Goal: Find specific page/section: Find specific page/section

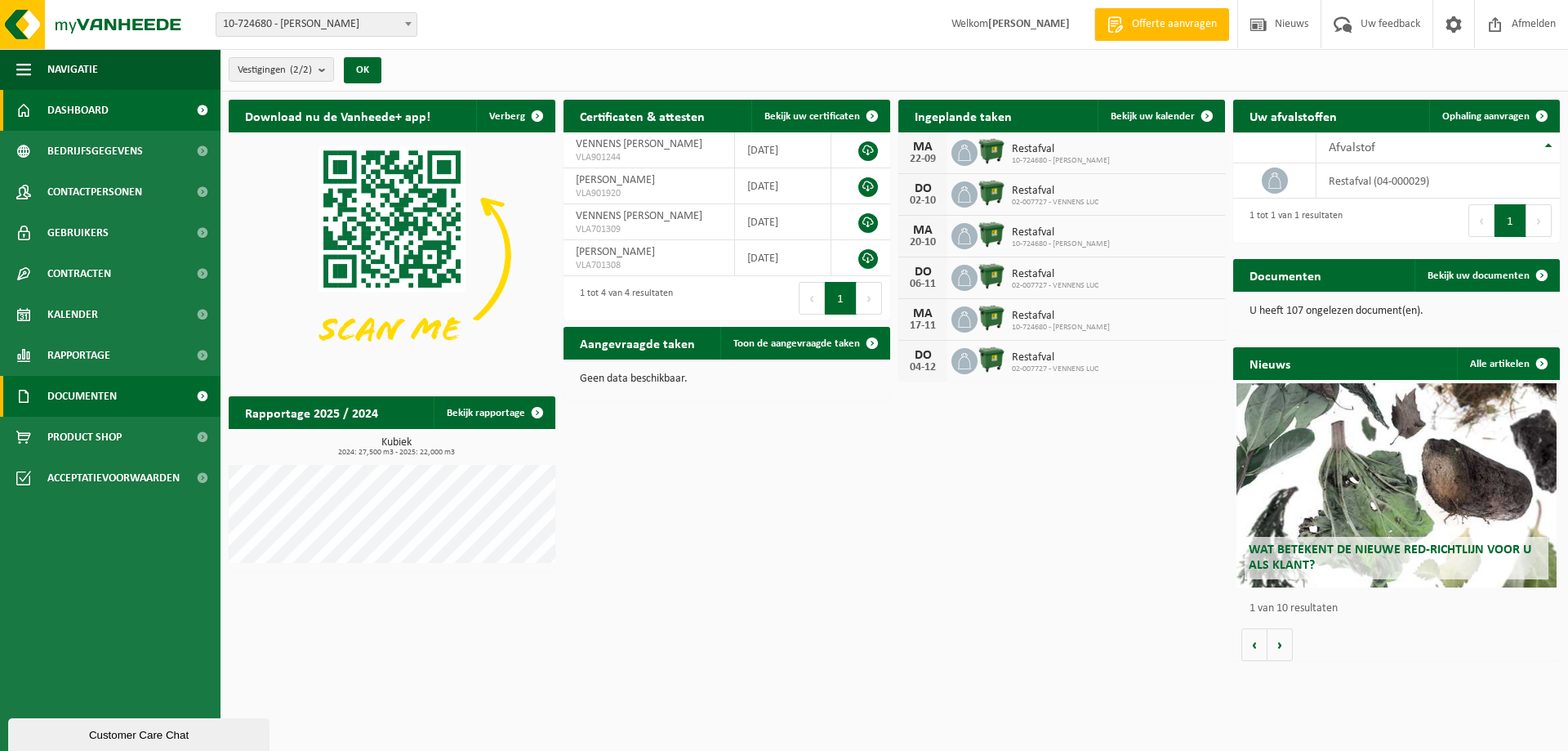
click at [175, 398] on link "Documenten" at bounding box center [110, 395] width 221 height 41
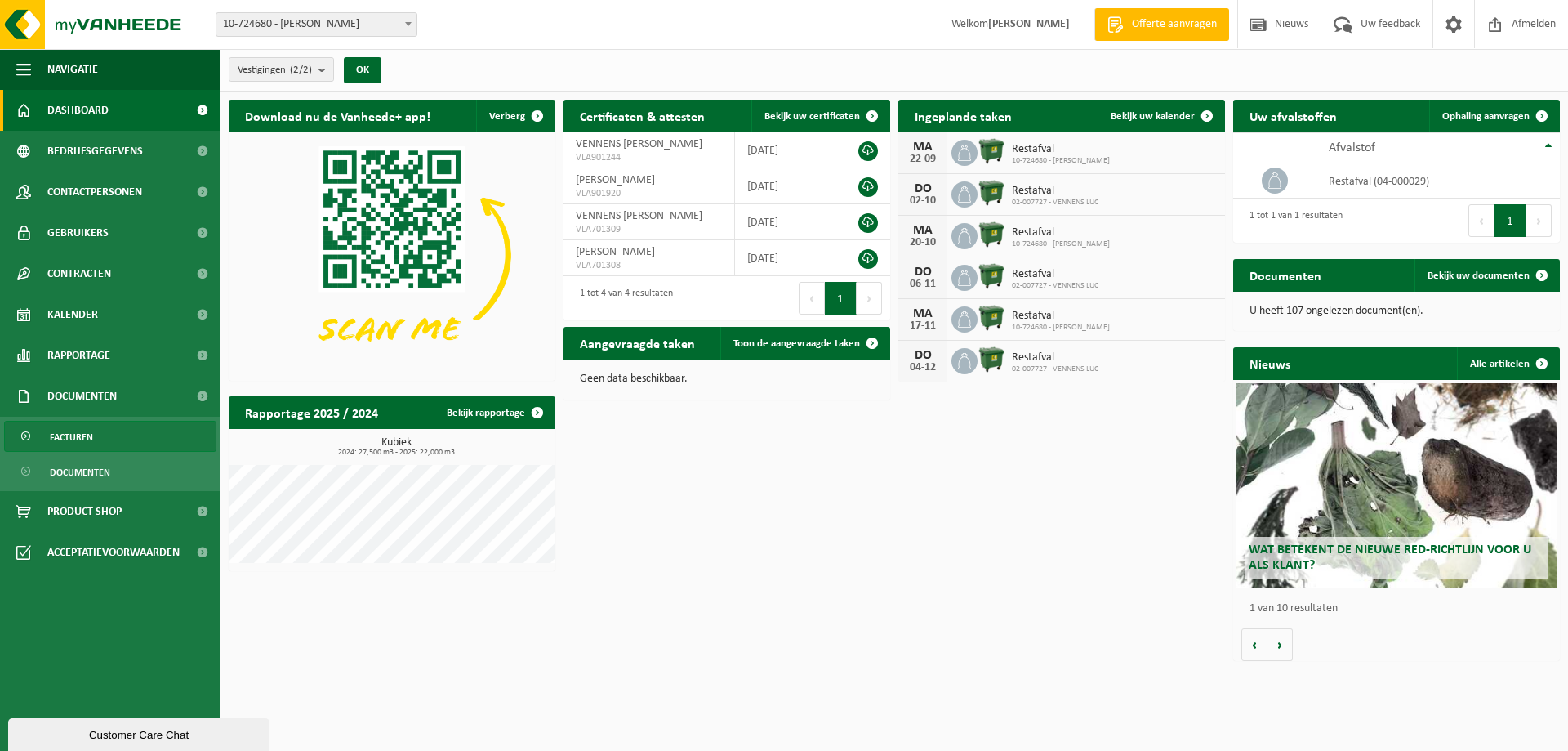
click at [80, 427] on span "Facturen" at bounding box center [71, 437] width 43 height 31
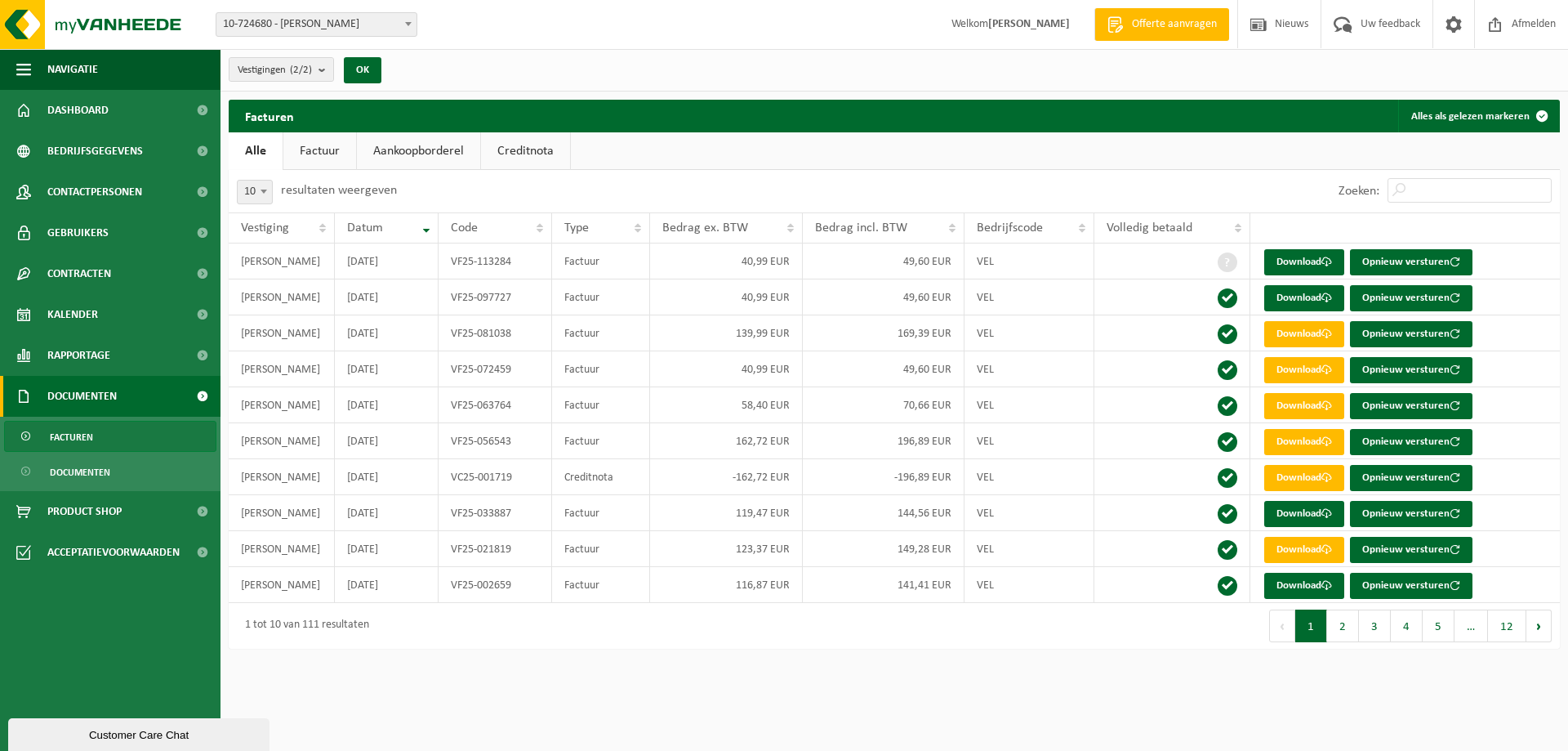
click at [405, 22] on b at bounding box center [409, 23] width 7 height 4
click at [522, 61] on div "Vestigingen (2/2) Alles selecteren Alles deselecteren [PERSON_NAME] VENNENS [PE…" at bounding box center [894, 70] width 1347 height 43
